Goal: Download file/media

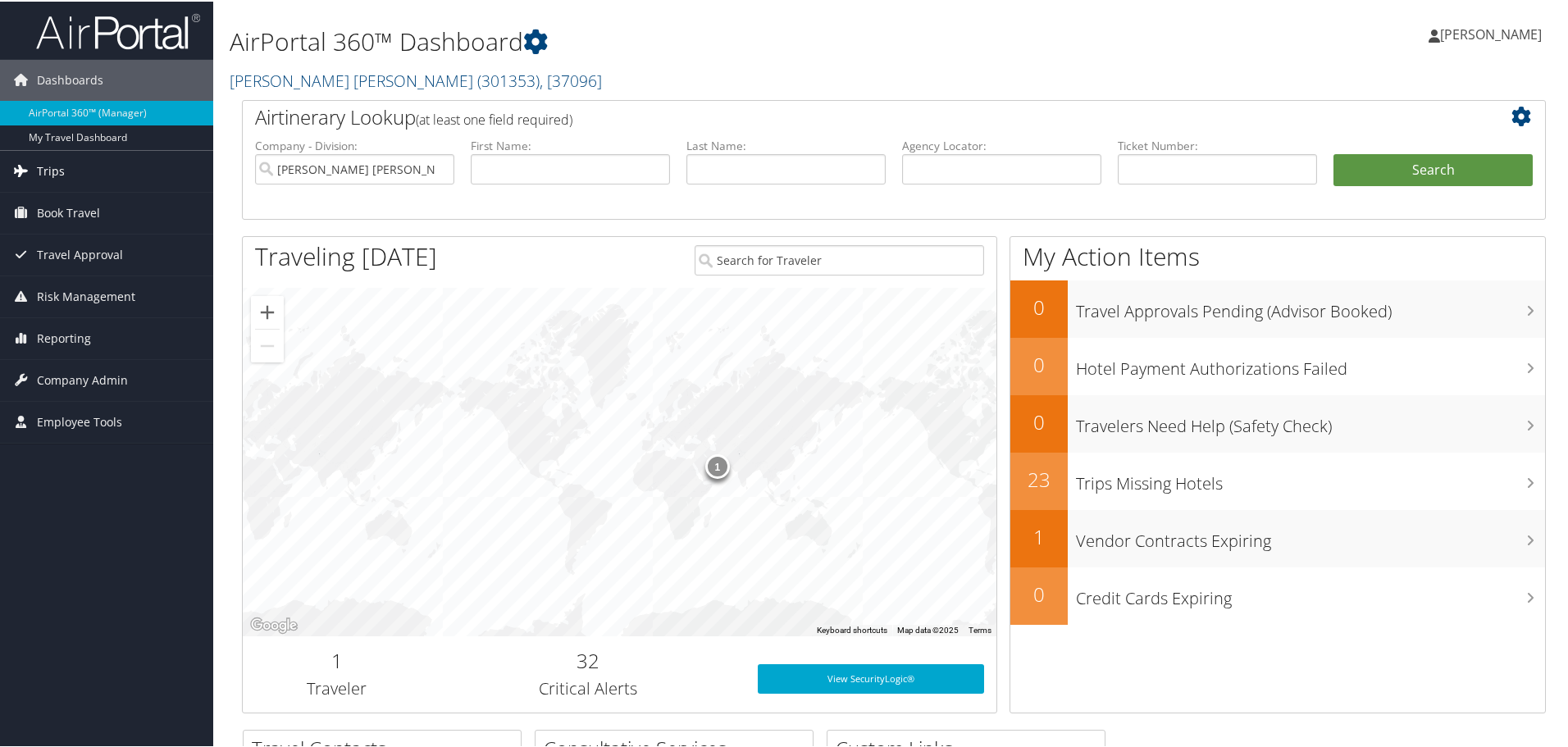
click at [47, 165] on span "Trips" at bounding box center [50, 170] width 28 height 42
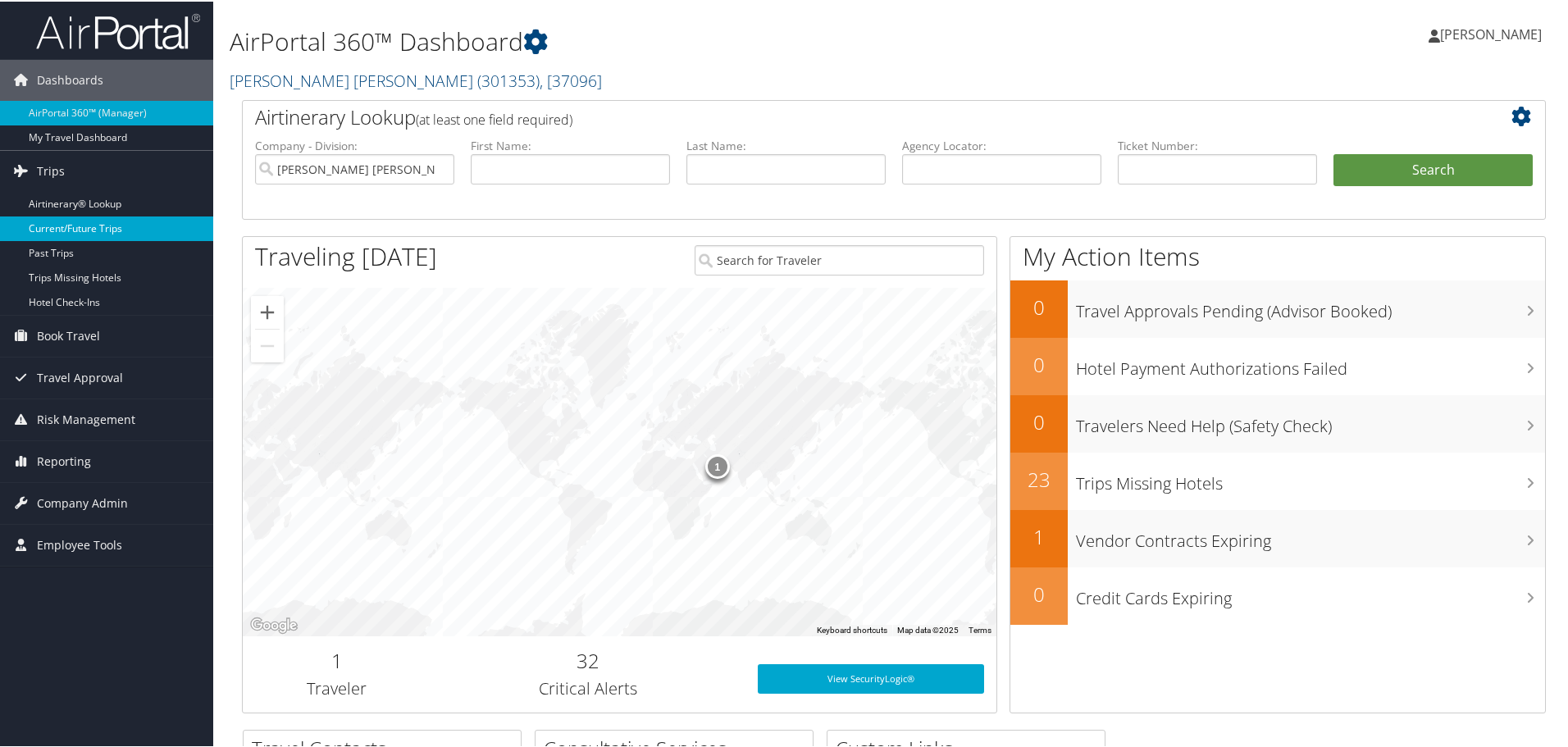
click at [71, 226] on link "Current/Future Trips" at bounding box center [107, 226] width 213 height 25
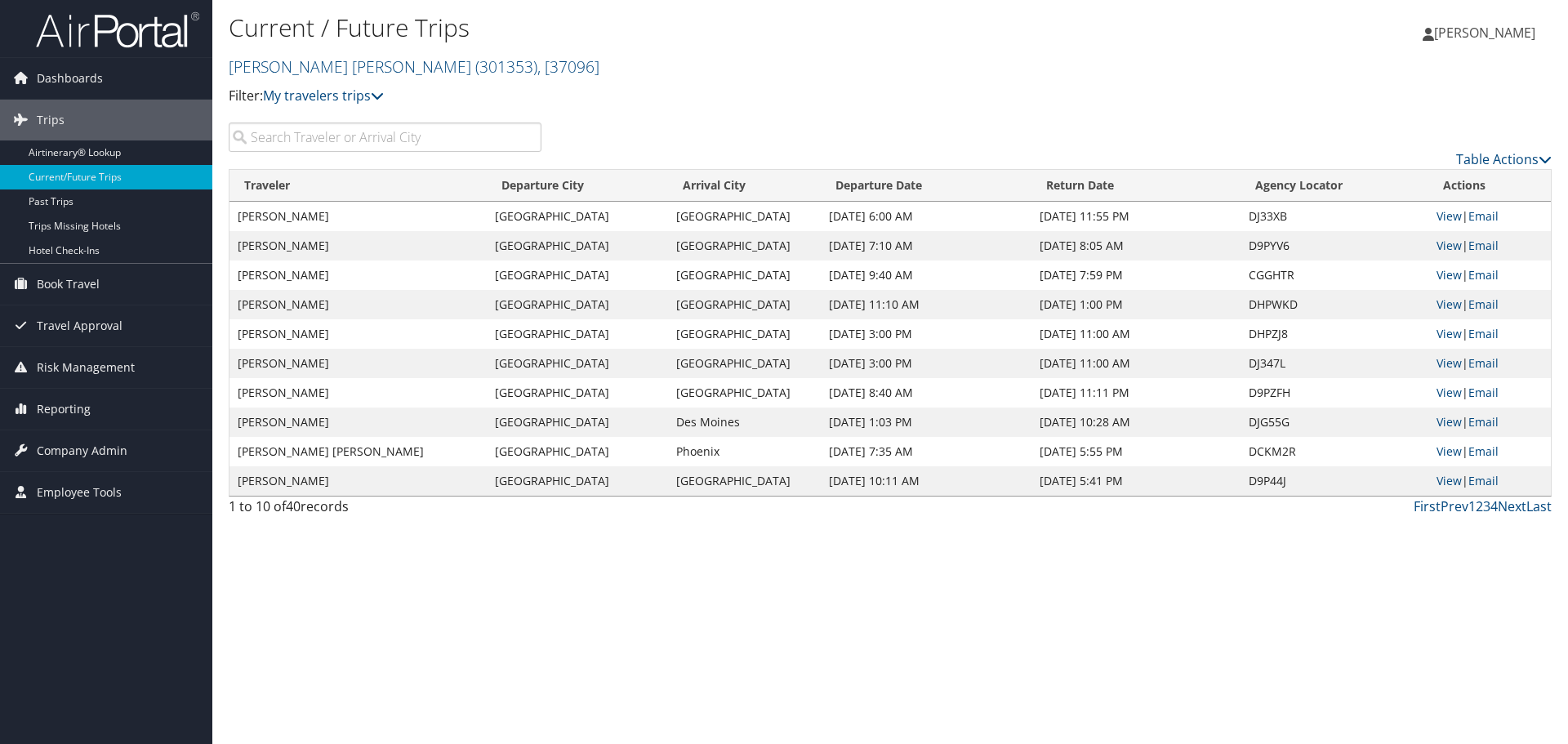
click at [355, 136] on input "search" at bounding box center [385, 138] width 313 height 30
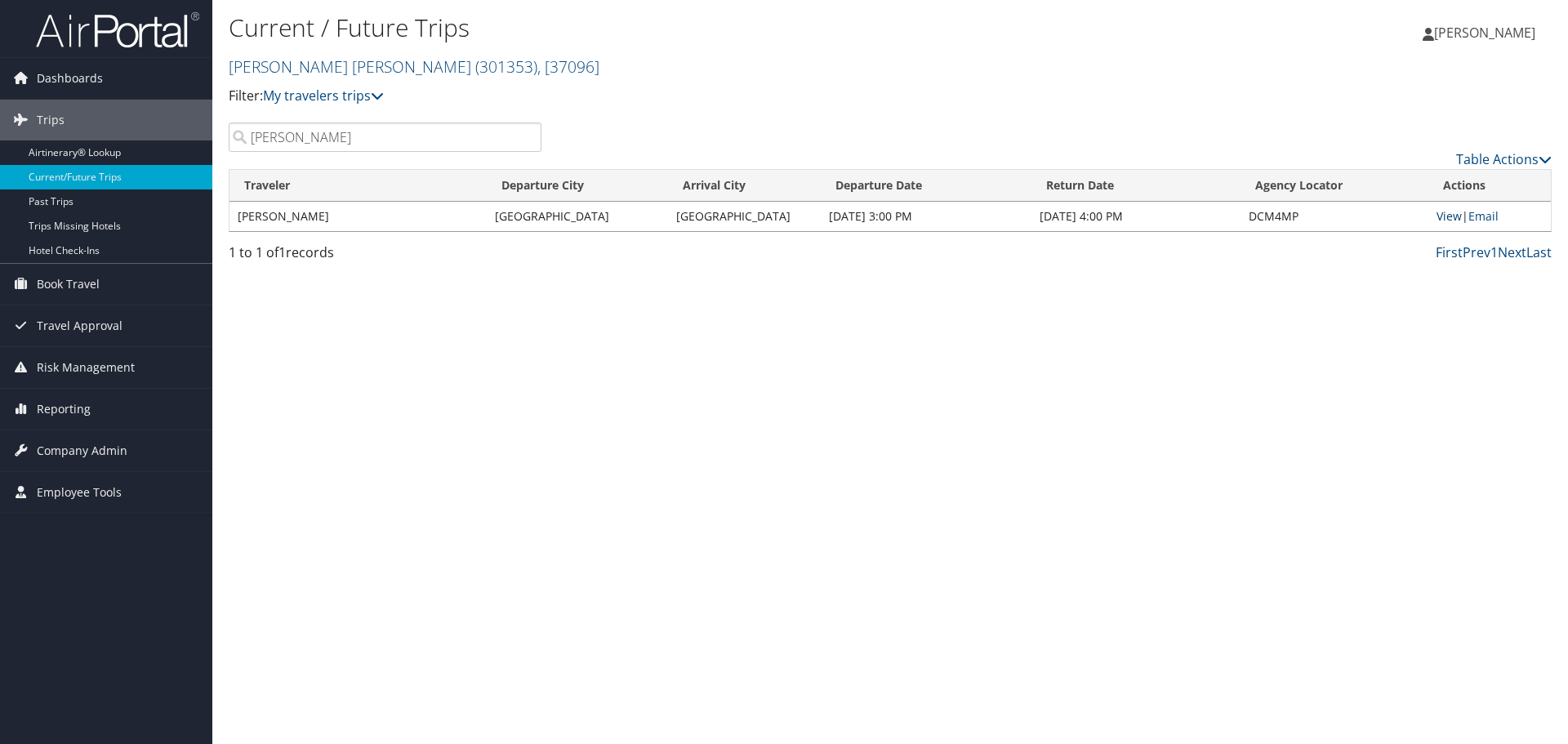
type input "[PERSON_NAME]"
click at [1441, 216] on link "View" at bounding box center [1449, 217] width 26 height 16
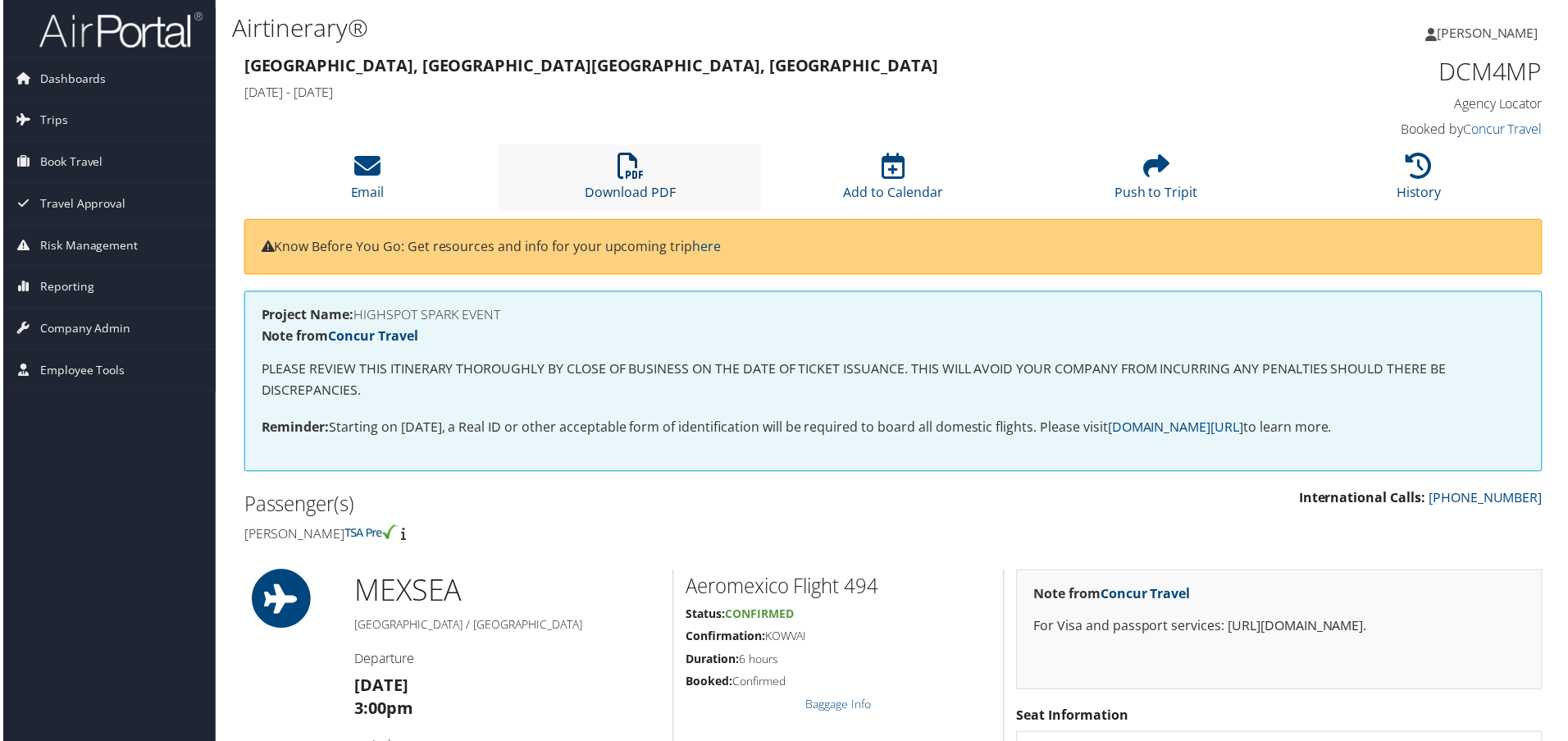
click at [631, 184] on link "Download PDF" at bounding box center [630, 182] width 91 height 40
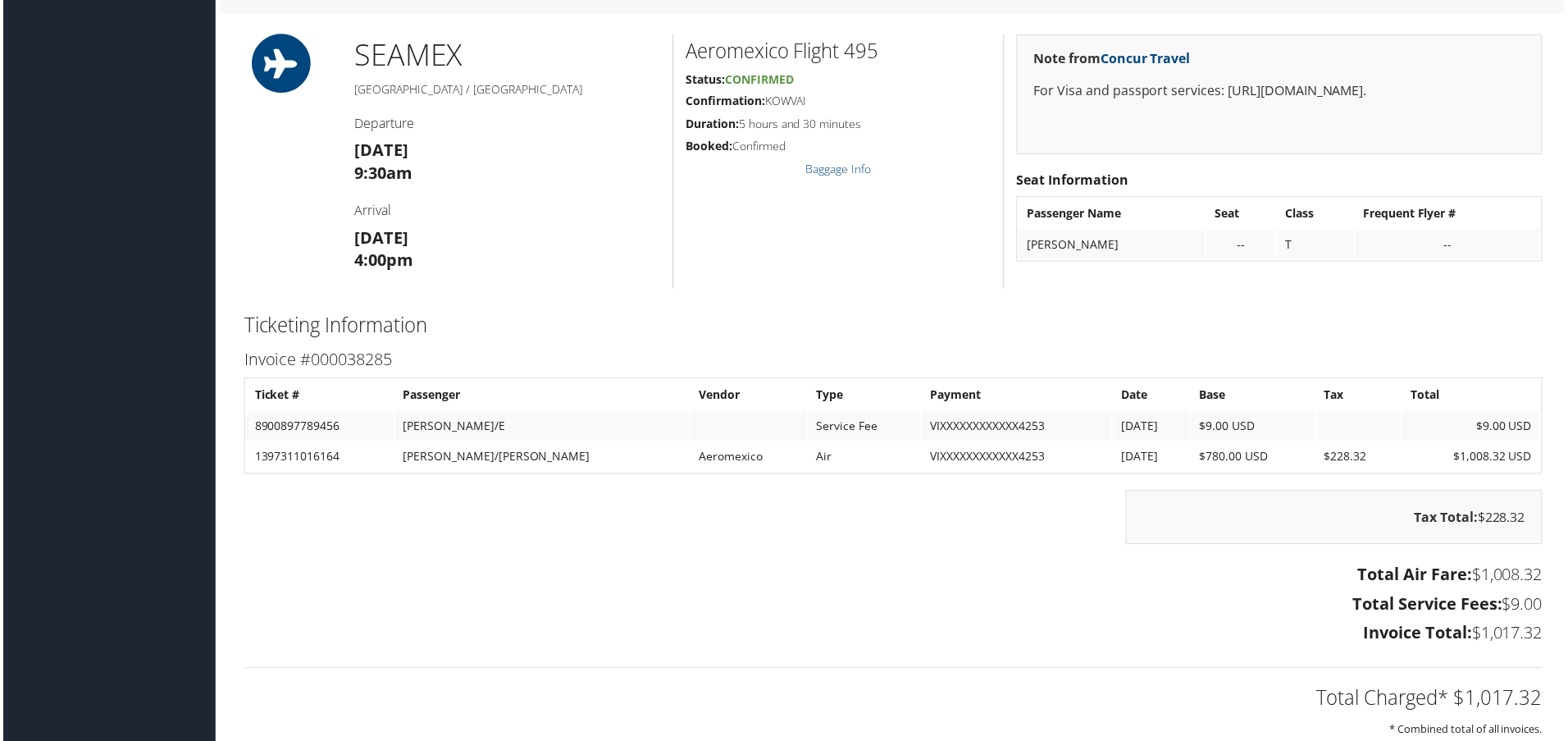
scroll to position [1148, 0]
